Goal: Task Accomplishment & Management: Use online tool/utility

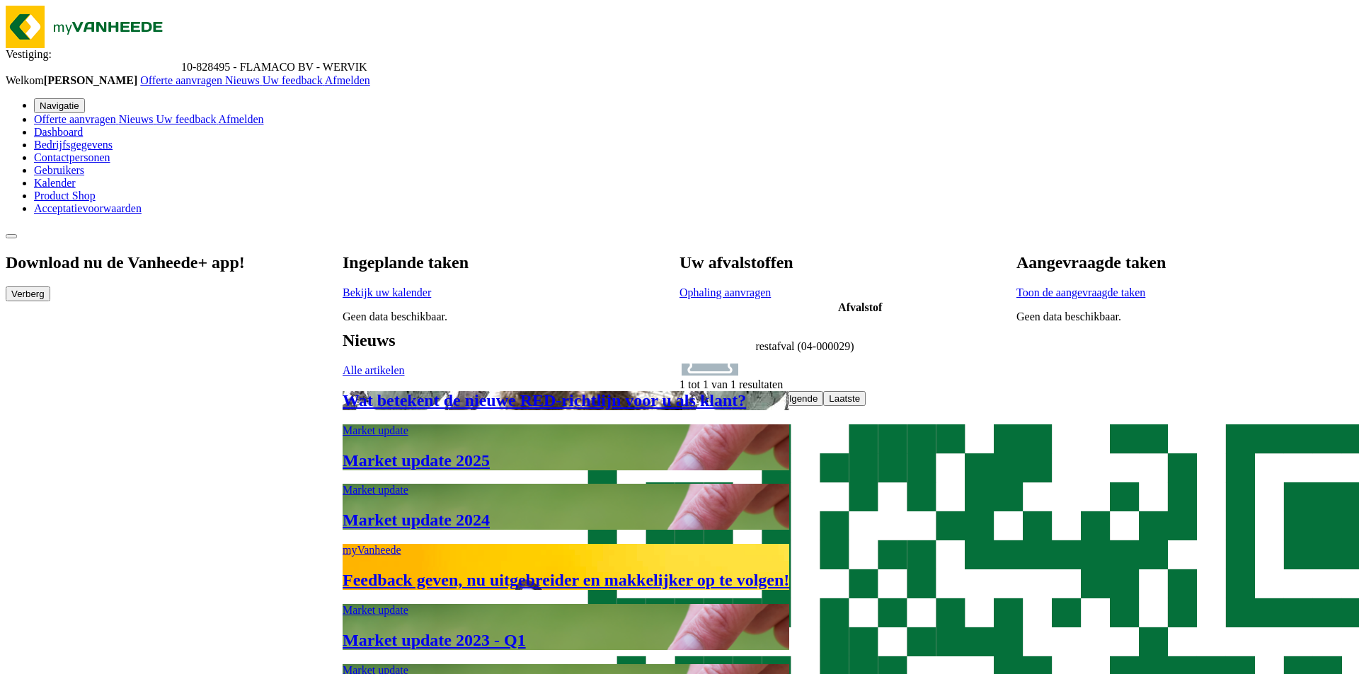
click at [771, 287] on span "Ophaling aanvragen" at bounding box center [724, 293] width 91 height 12
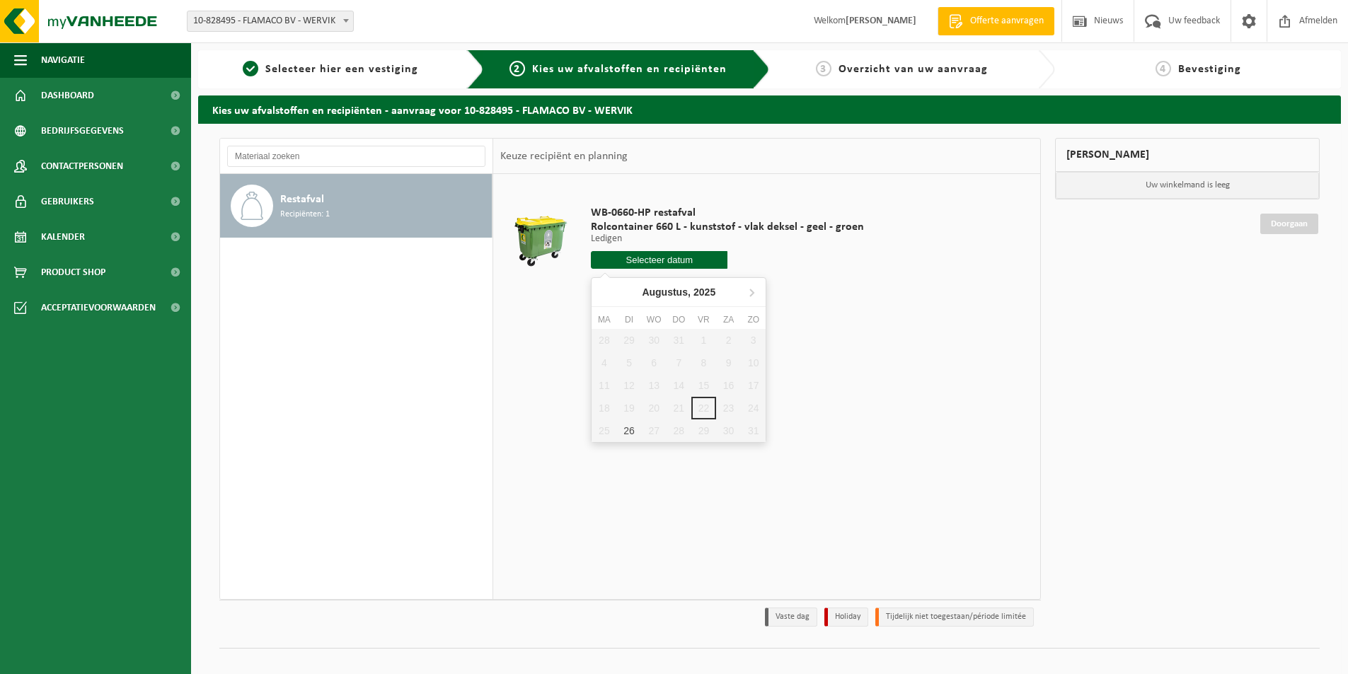
click at [658, 263] on input "text" at bounding box center [659, 260] width 137 height 18
click at [627, 420] on div "26" at bounding box center [628, 431] width 25 height 23
type input "Van [DATE]"
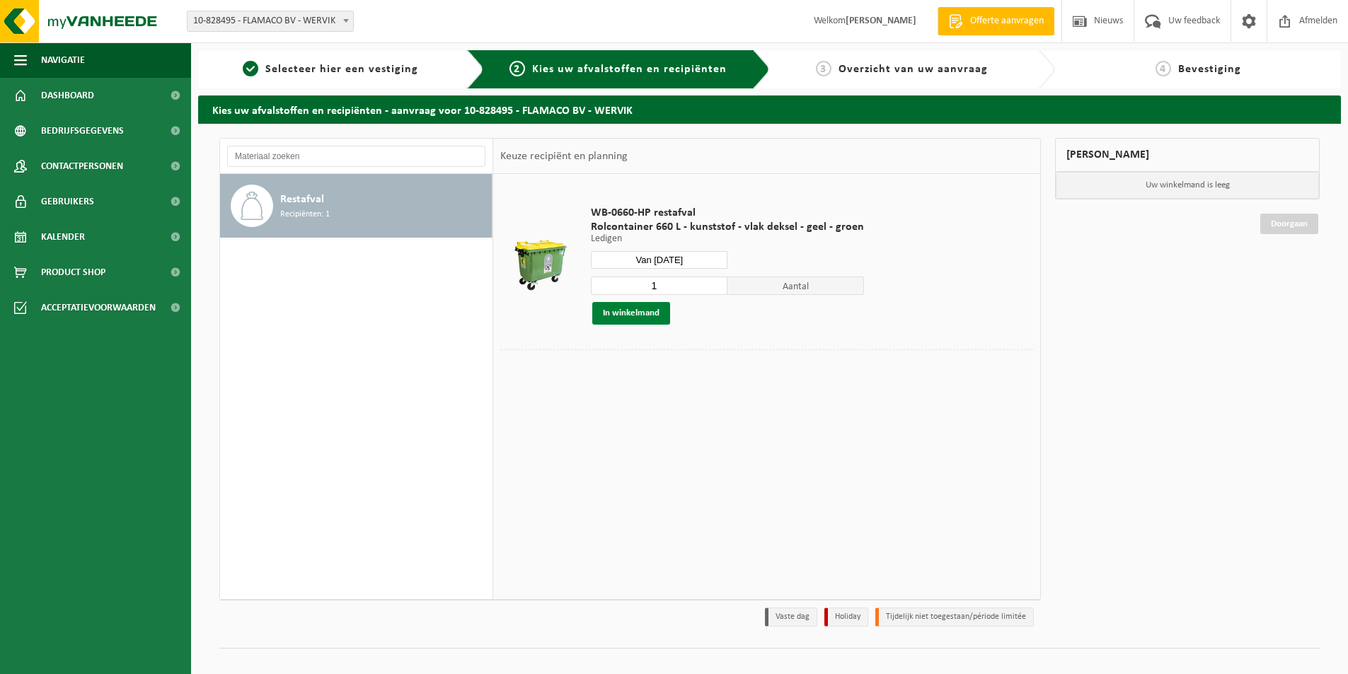
click at [638, 311] on button "In winkelmand" at bounding box center [631, 313] width 78 height 23
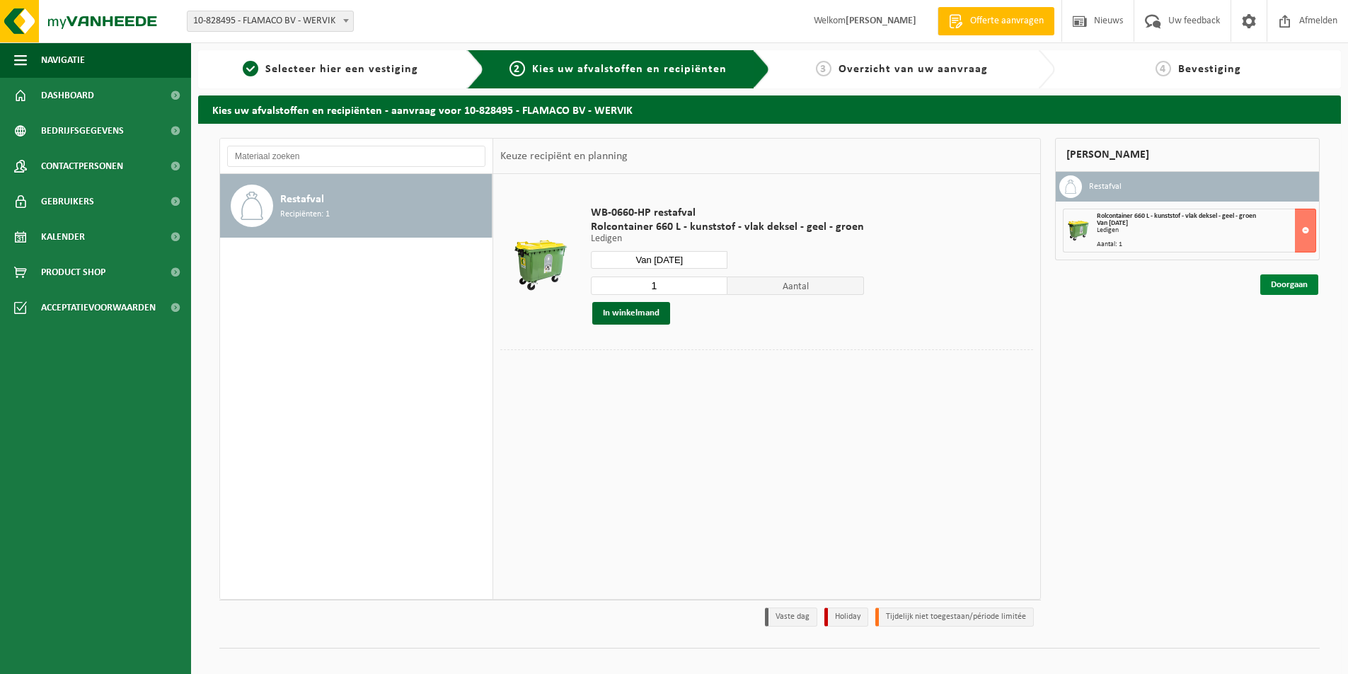
click at [1280, 287] on link "Doorgaan" at bounding box center [1289, 285] width 58 height 21
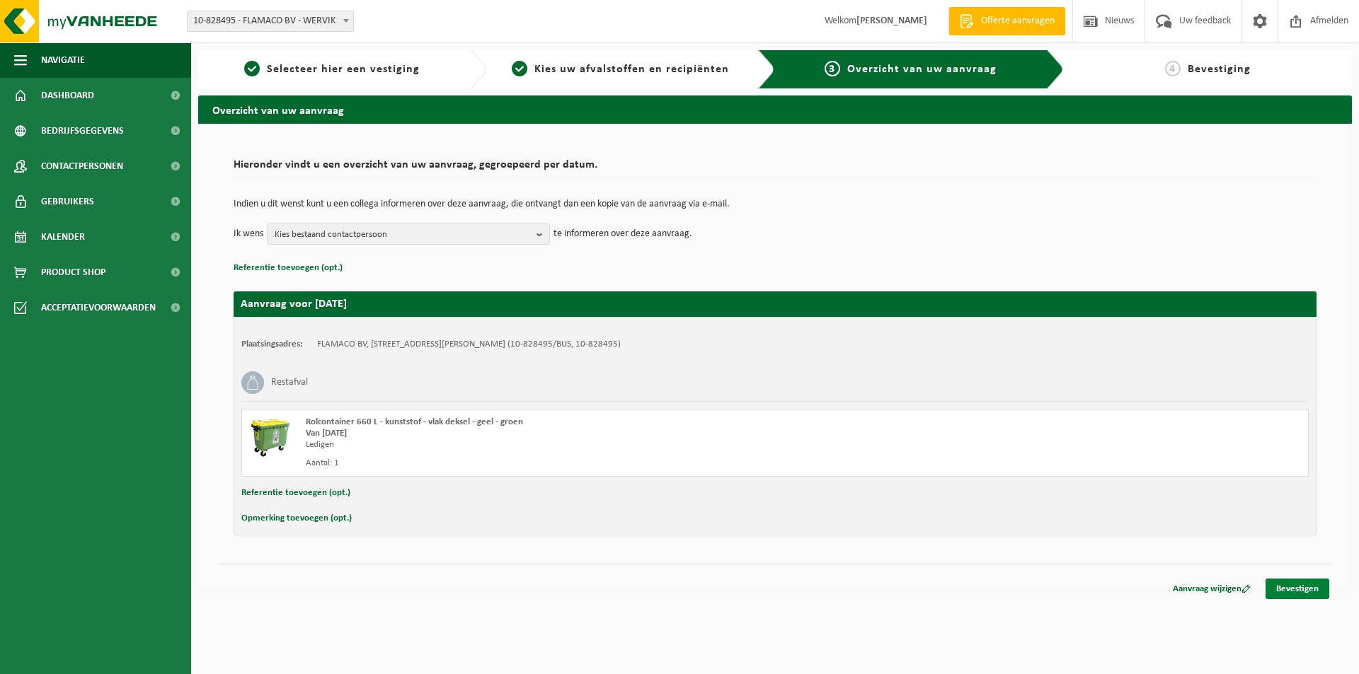
click at [1282, 590] on link "Bevestigen" at bounding box center [1297, 589] width 64 height 21
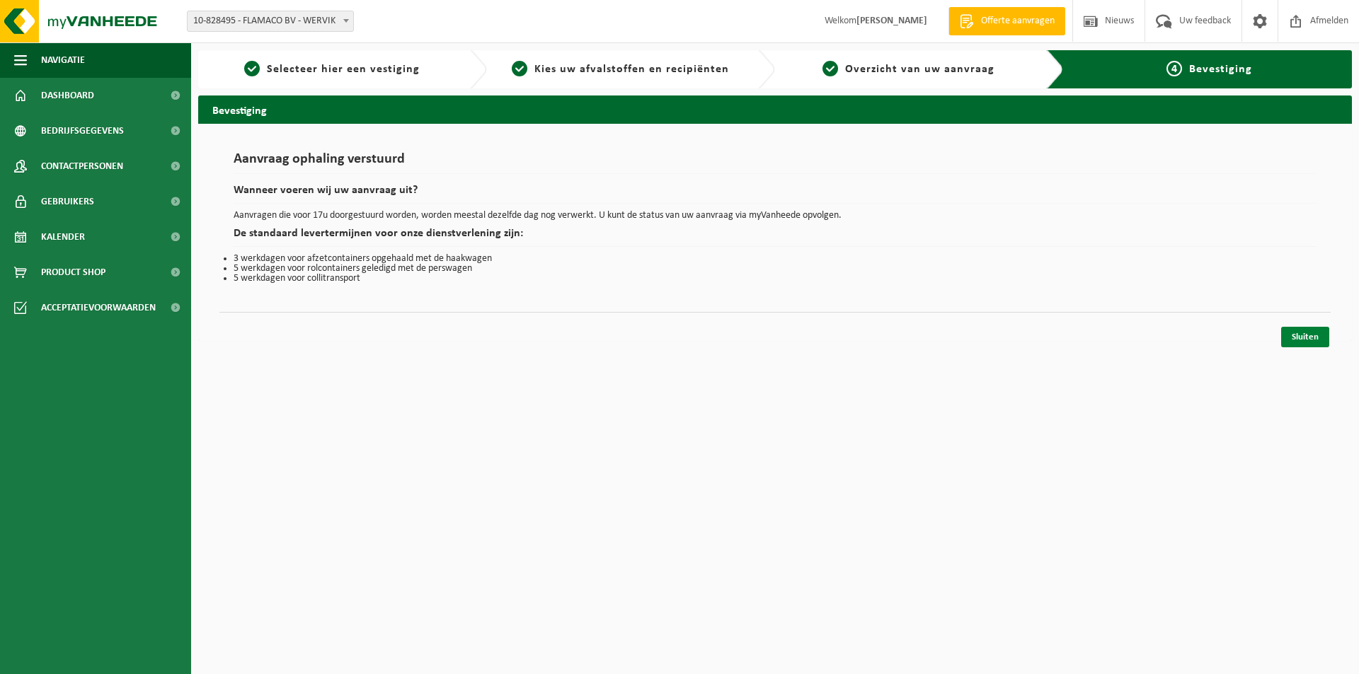
click at [1300, 335] on link "Sluiten" at bounding box center [1305, 337] width 48 height 21
